Goal: Find specific page/section: Find specific page/section

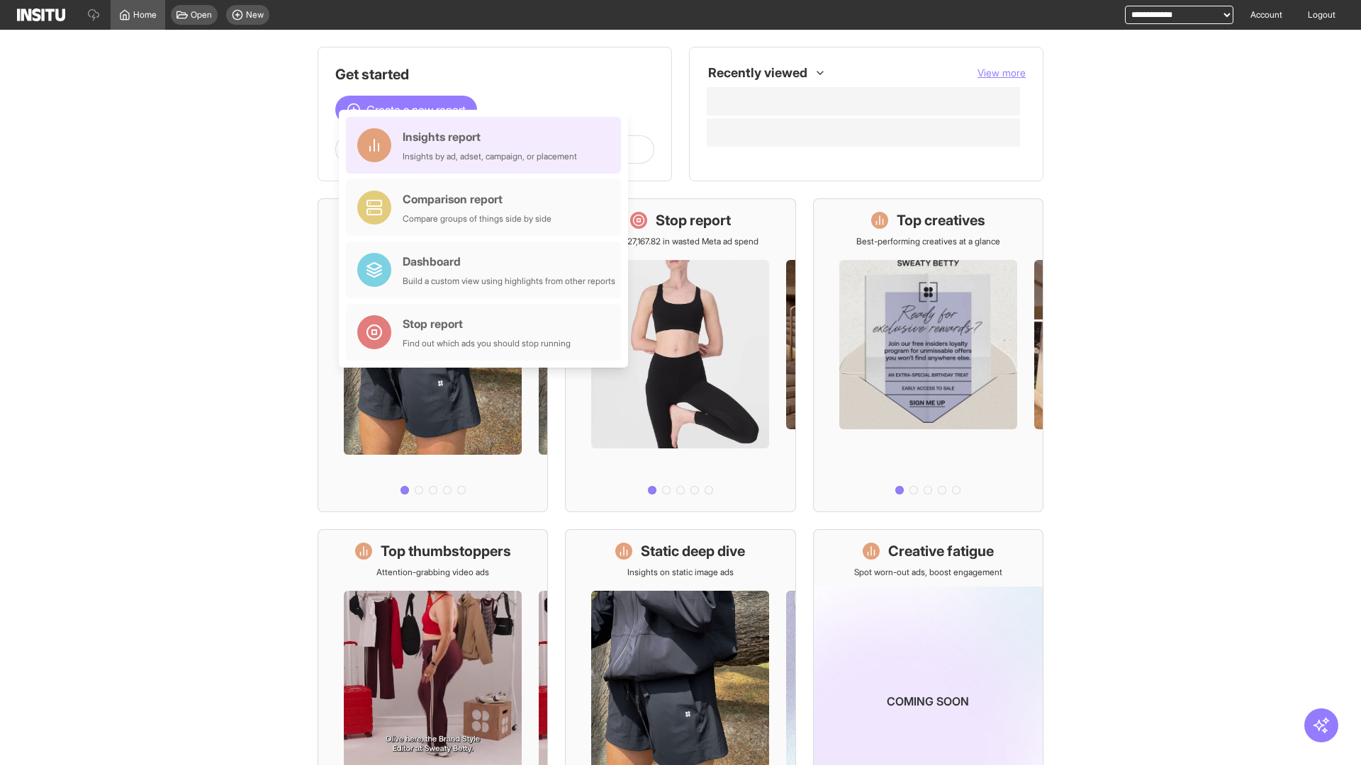
click at [487, 145] on div "Insights report Insights by ad, adset, campaign, or placement" at bounding box center [490, 145] width 174 height 34
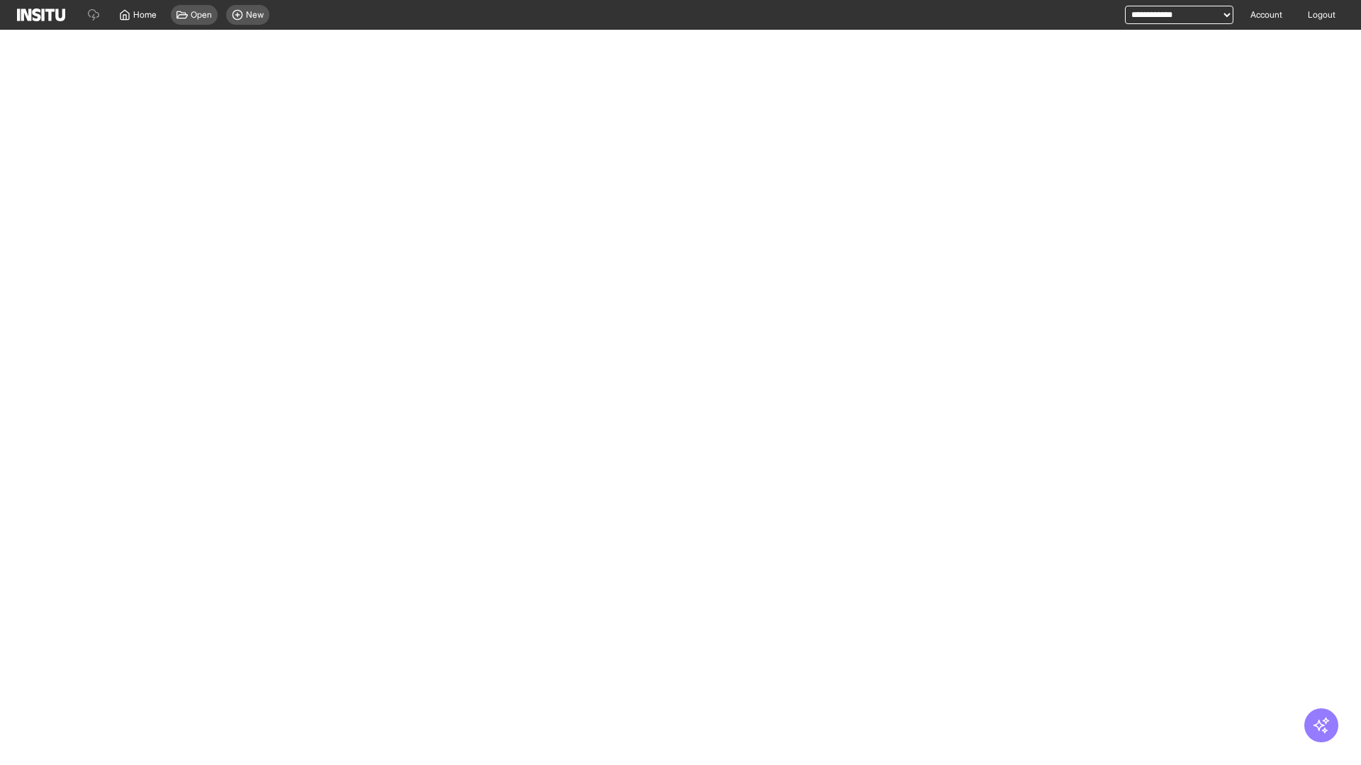
select select "**"
